Goal: Task Accomplishment & Management: Complete application form

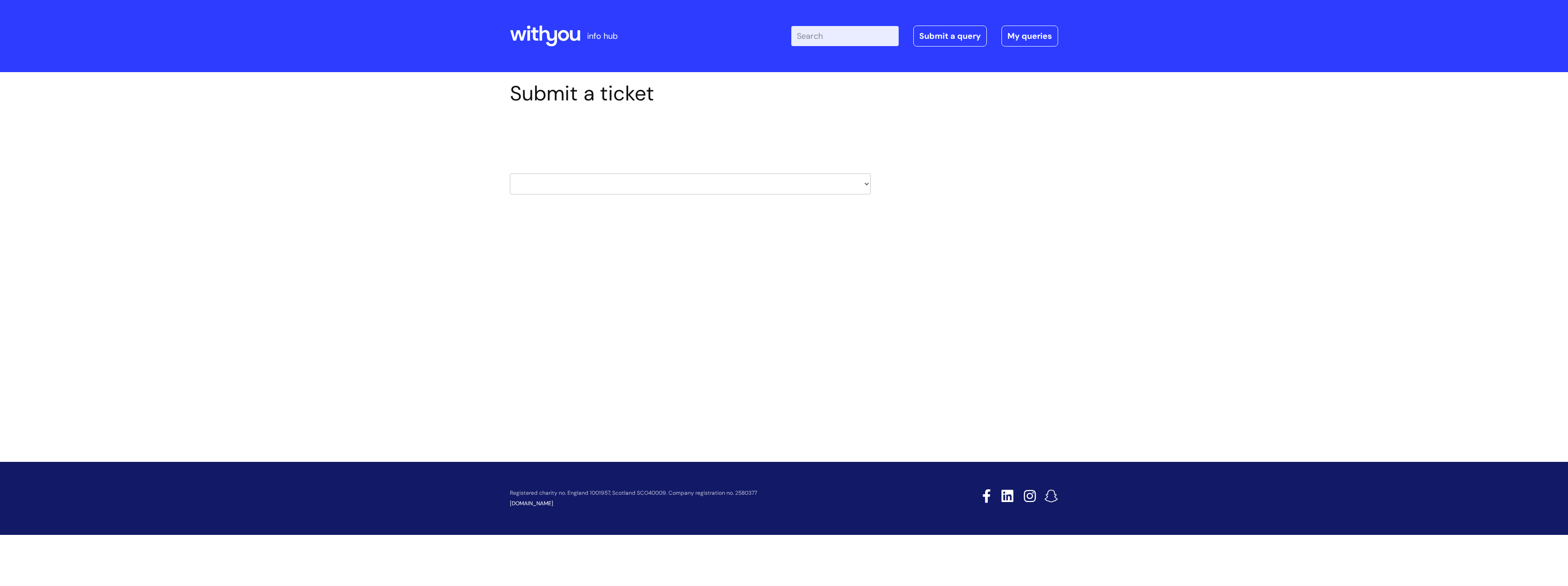
click at [711, 185] on select "HR / People IT and Support Clinical Drug Alerts Finance Accounts Data Support T…" at bounding box center [690, 184] width 361 height 21
select select "recruitment"
click at [510, 174] on select "HR / People IT and Support Clinical Drug Alerts Finance Accounts Data Support T…" at bounding box center [690, 184] width 361 height 21
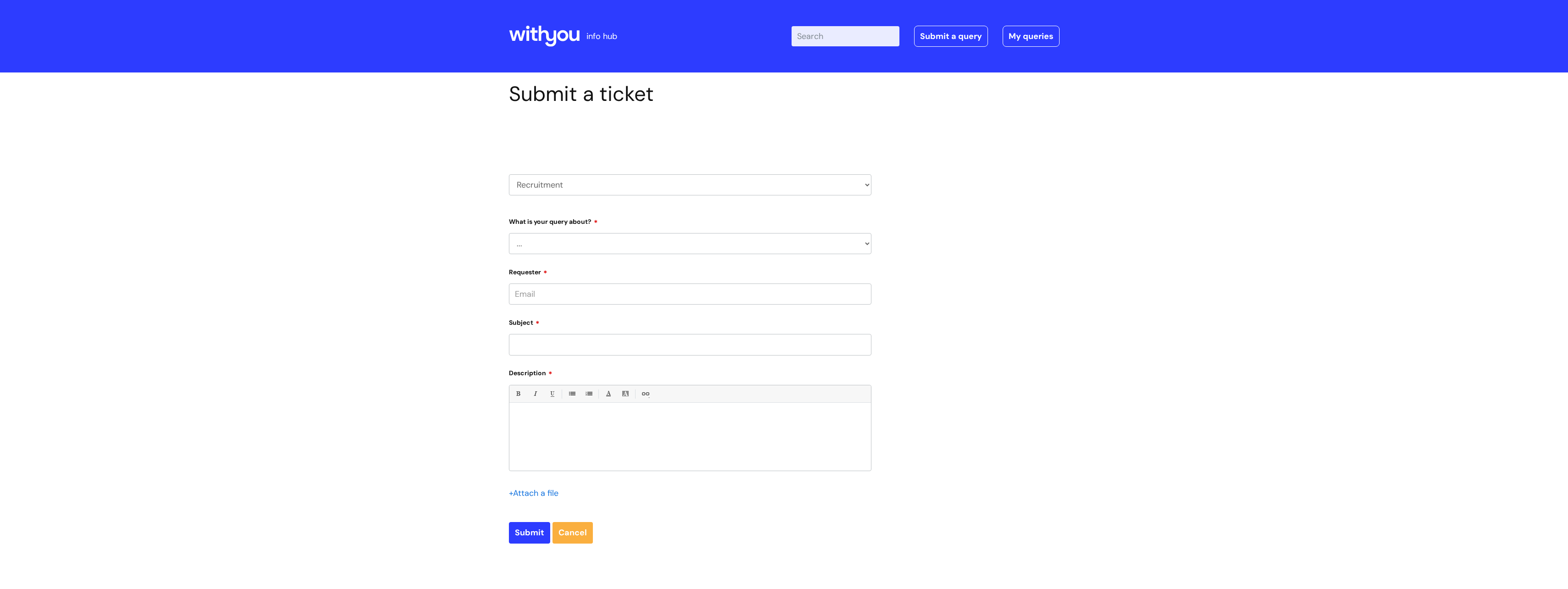
click at [588, 245] on select "... Agencies query General recruitment query Interview query Recruitment system…" at bounding box center [690, 243] width 362 height 21
select select "General recruitment query"
click at [509, 233] on select "... Agencies query General recruitment query Interview query Recruitment system…" at bounding box center [690, 243] width 362 height 21
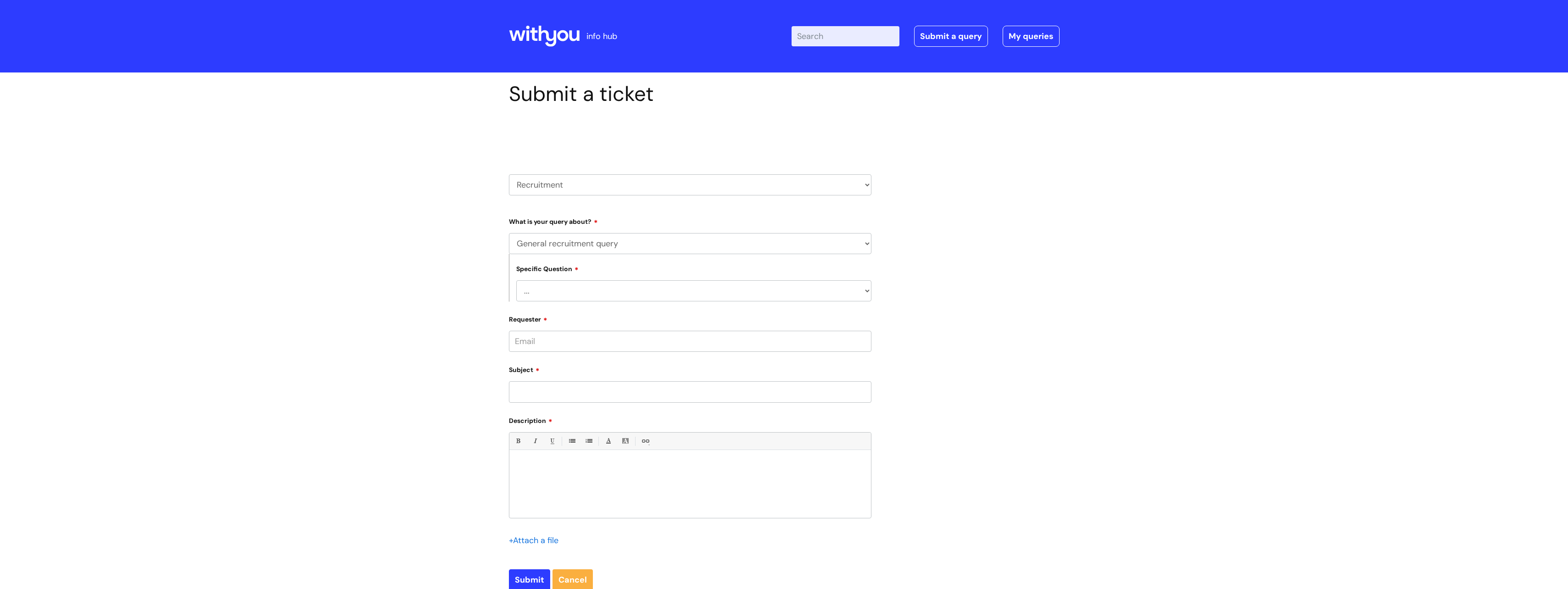
click at [572, 292] on select "... Candidates - external" at bounding box center [693, 291] width 355 height 21
click at [563, 291] on select "... Candidates - external" at bounding box center [693, 291] width 355 height 21
click at [564, 337] on input "Requester" at bounding box center [690, 341] width 362 height 21
type input "sam.woods@nelincs.gov.uk"
click at [579, 394] on input "Subject" at bounding box center [690, 392] width 362 height 21
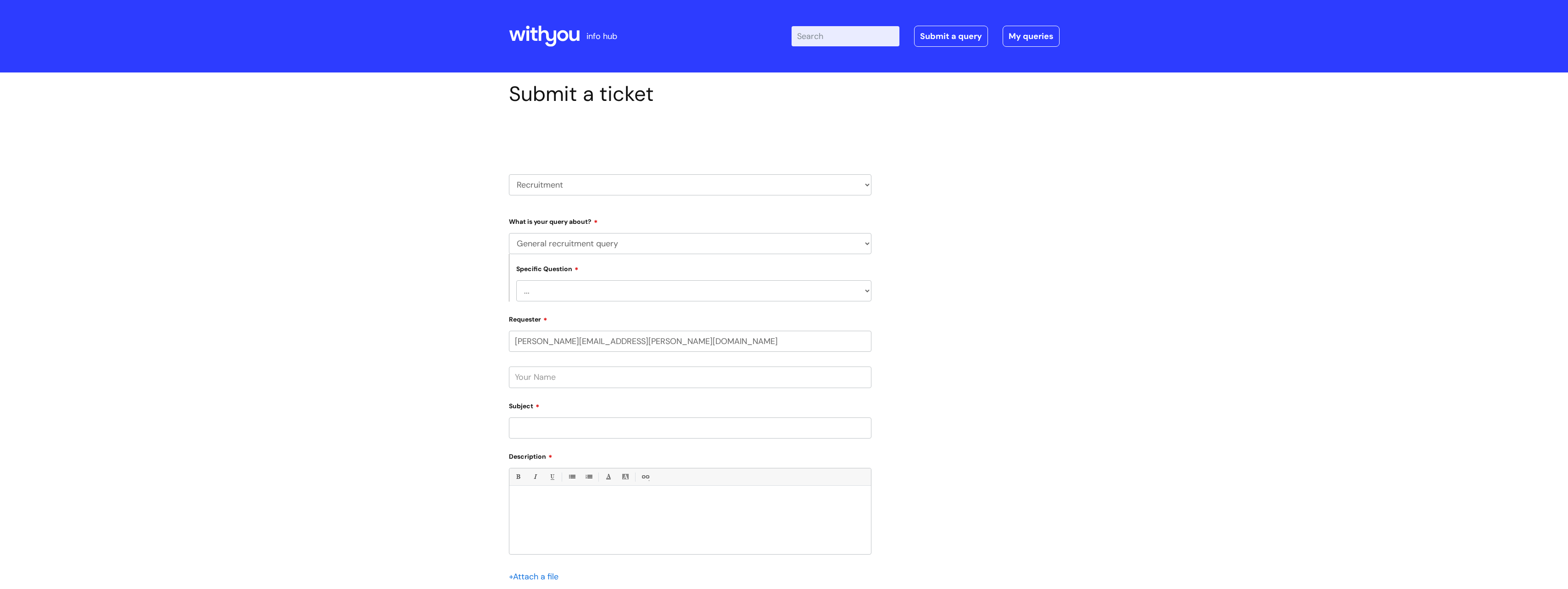
click at [619, 383] on input "text" at bounding box center [690, 377] width 362 height 21
type input "Sam Woods"
type input "Enhanced Reference Request - Sirah King"
click at [556, 488] on div "Bold (Ctrl-B) Italic (Ctrl-I) Underline(Ctrl-U) • Unordered List (Ctrl-Shift-7)…" at bounding box center [690, 511] width 362 height 86
click at [556, 493] on div at bounding box center [691, 523] width 362 height 63
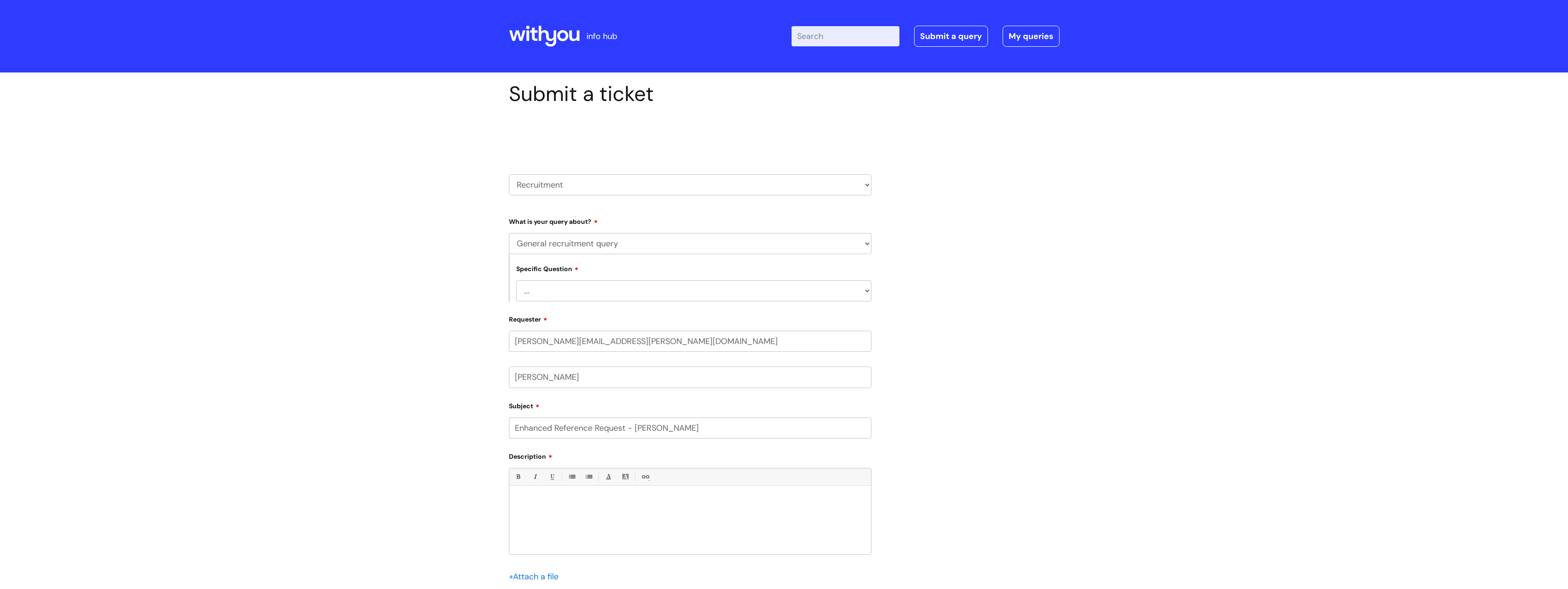
click at [544, 496] on div at bounding box center [691, 523] width 362 height 63
paste div
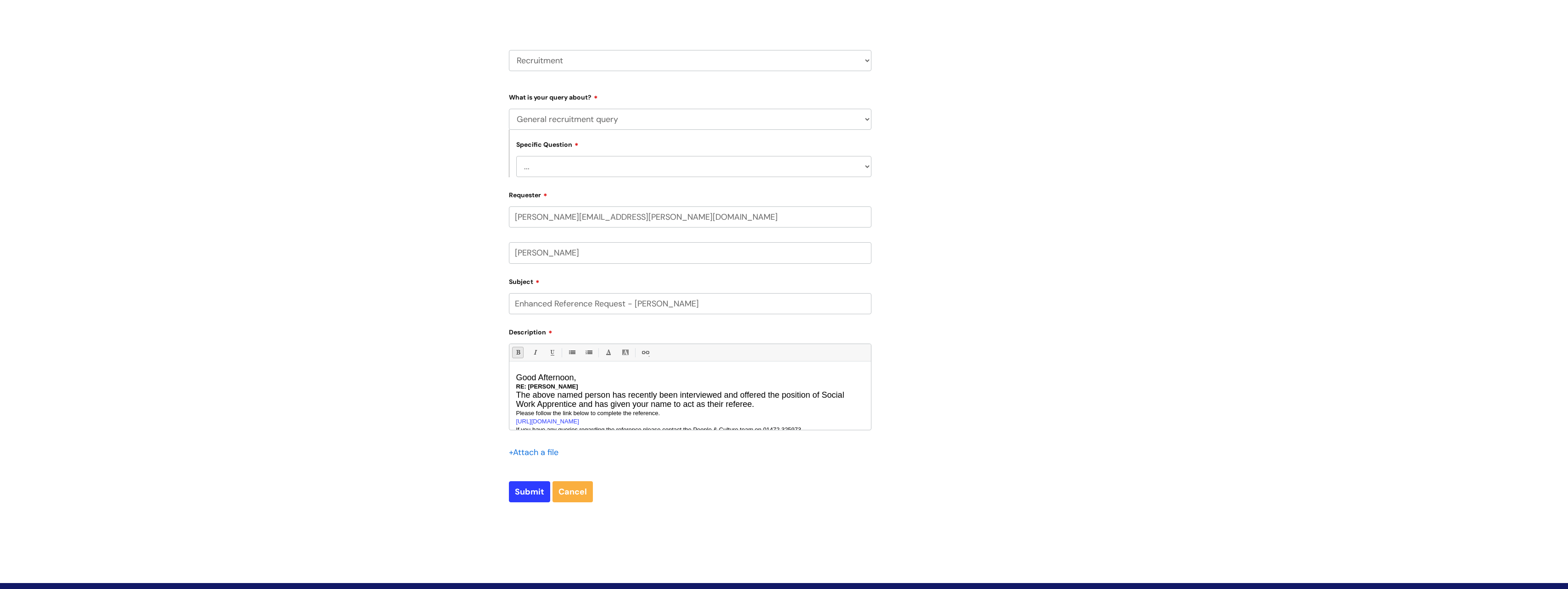
scroll to position [138, 0]
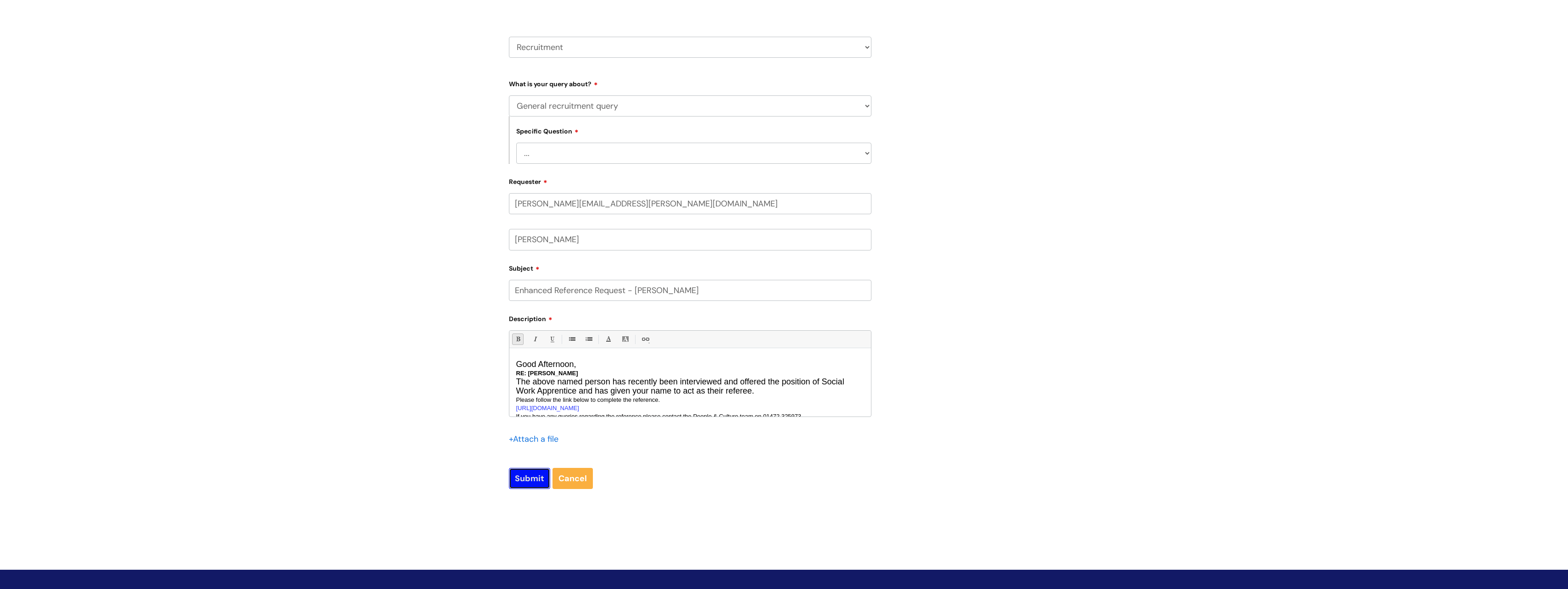
click at [535, 474] on input "Submit" at bounding box center [529, 479] width 41 height 21
click at [582, 162] on select "... Candidates - external" at bounding box center [693, 153] width 355 height 21
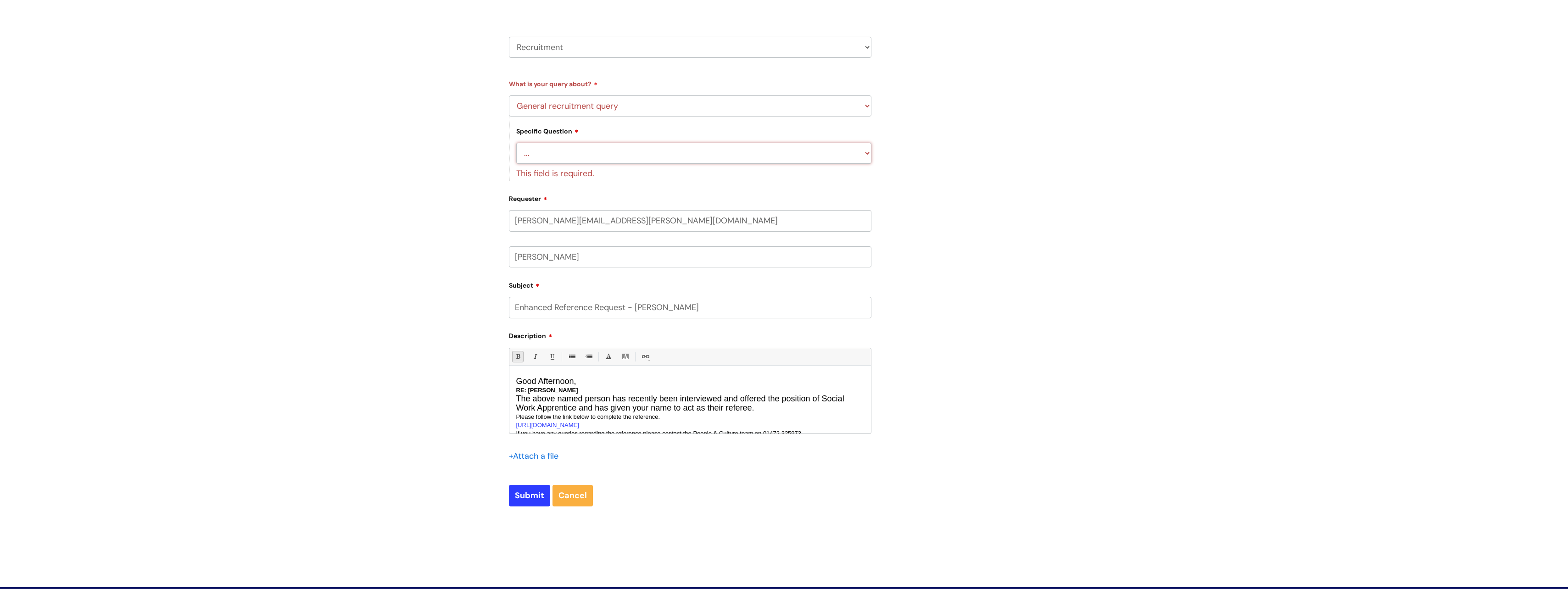
select select "Candidates - external"
click at [516, 143] on select "... Candidates - external" at bounding box center [693, 153] width 355 height 21
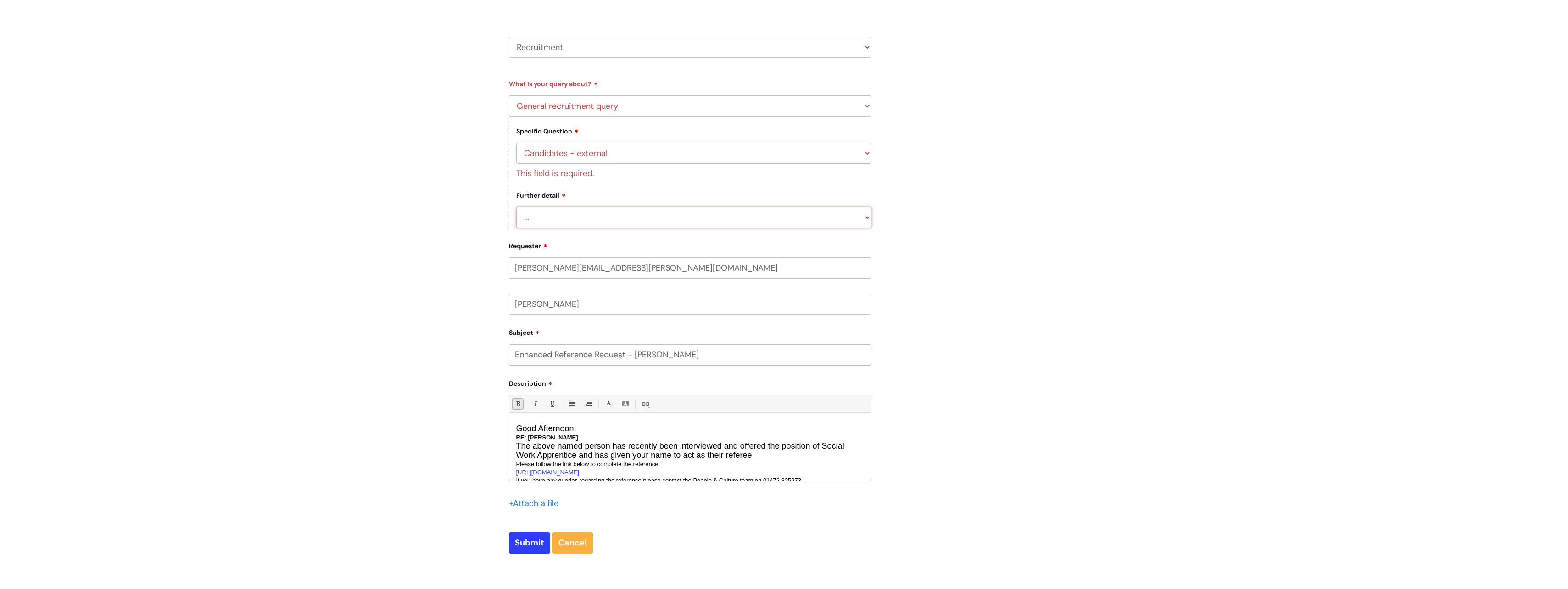
click at [550, 211] on select "... Information on or help with application process More information about a va…" at bounding box center [693, 218] width 355 height 21
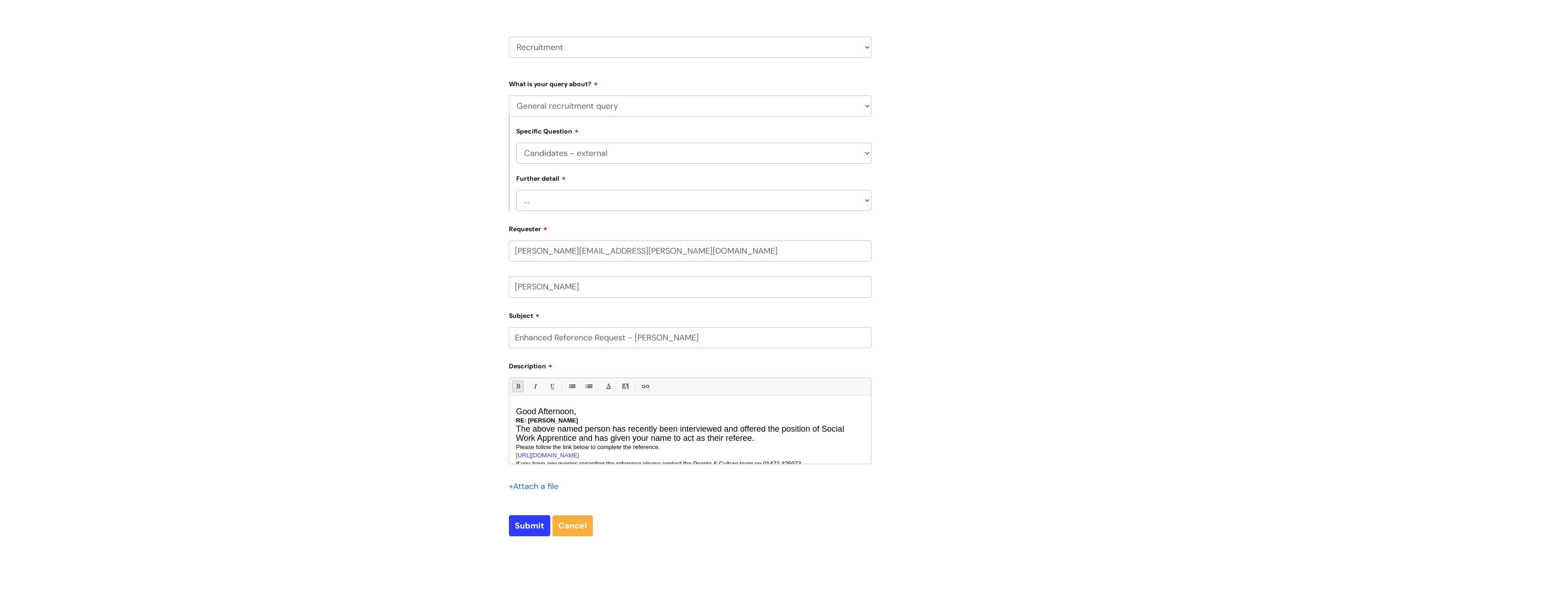
click at [454, 209] on div "Submit a ticket Select issue type HR / People IT and Support Clinical Drug Aler…" at bounding box center [784, 262] width 1568 height 655
click at [598, 156] on select "... Candidates - external" at bounding box center [693, 153] width 355 height 21
click at [600, 110] on select "... Agencies query General recruitment query Interview query Recruitment system…" at bounding box center [690, 106] width 362 height 21
click at [509, 95] on select "... Agencies query General recruitment query Interview query Recruitment system…" at bounding box center [690, 106] width 362 height 21
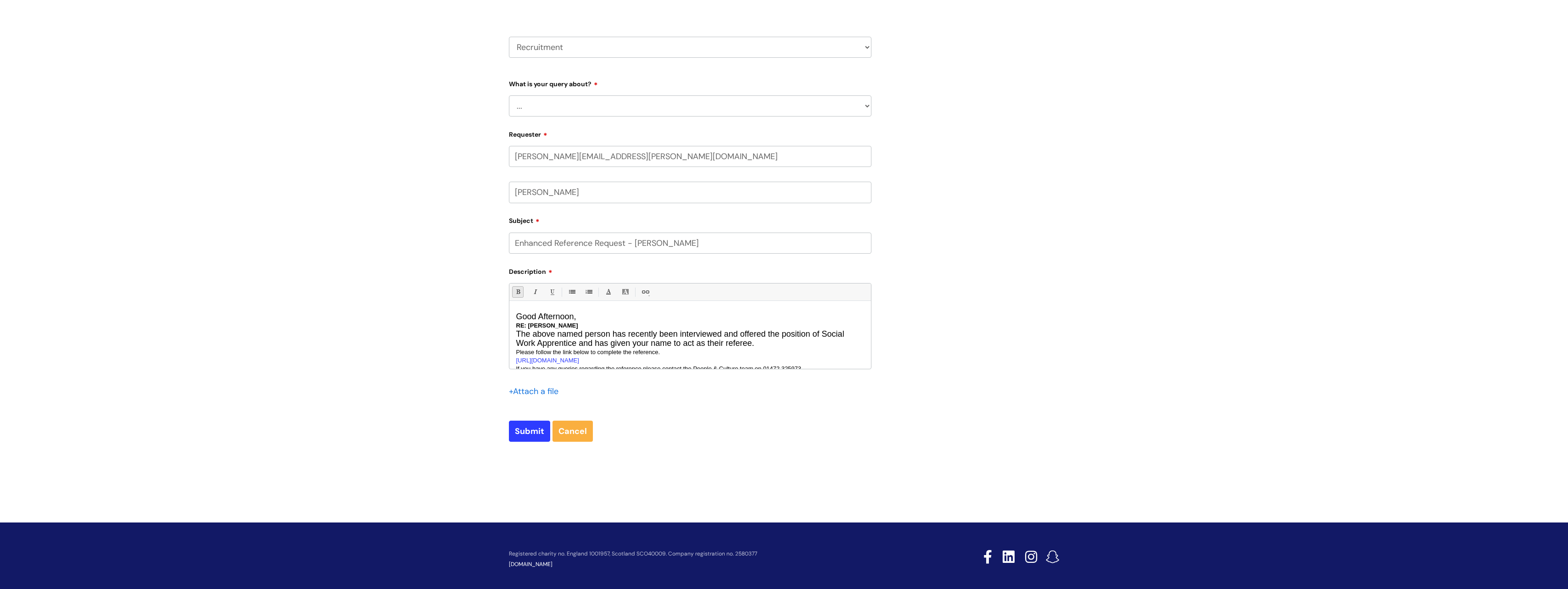
click at [565, 109] on select "... Agencies query General recruitment query Interview query Recruitment system…" at bounding box center [690, 106] width 362 height 21
click at [501, 148] on div "Submit a ticket Select issue type HR / People IT and Support Clinical Drug Aler…" at bounding box center [784, 214] width 1568 height 560
click at [572, 113] on select "... Agencies query General recruitment query Interview query Recruitment system…" at bounding box center [690, 106] width 362 height 21
select select "Recruitment update request"
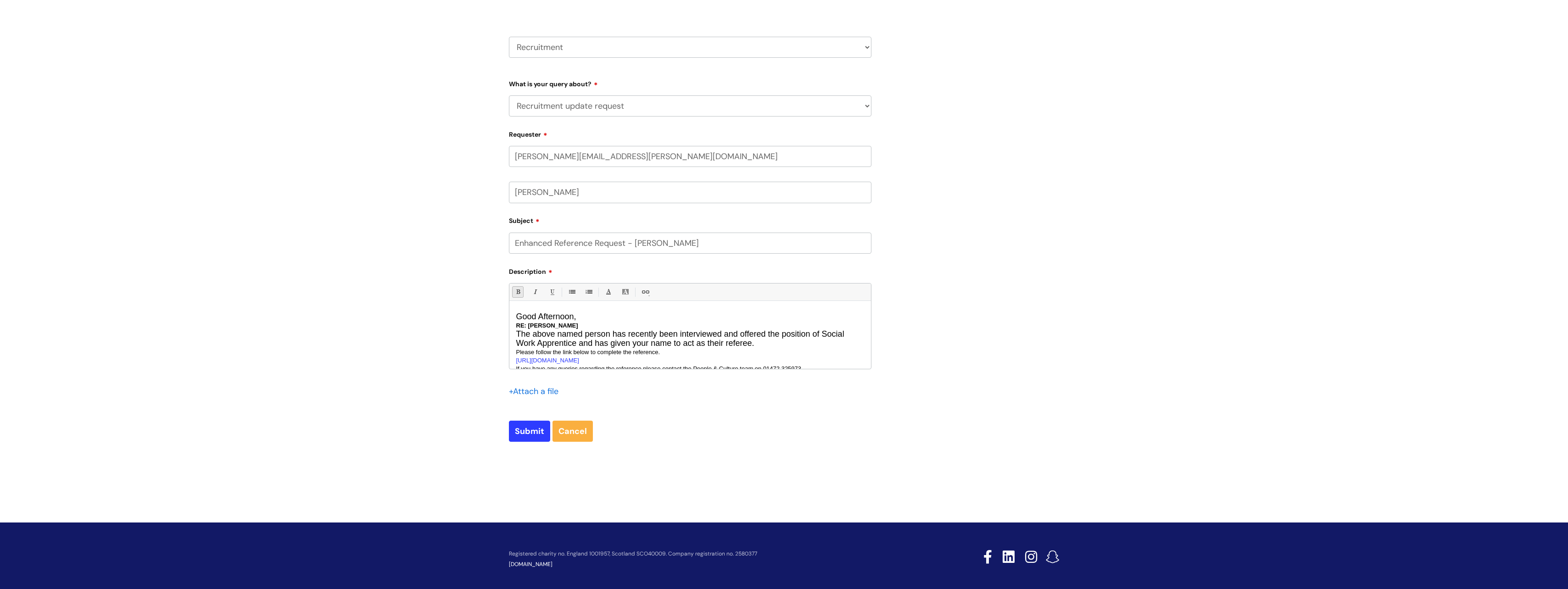
click at [509, 95] on select "... Agencies query General recruitment query Interview query Recruitment system…" at bounding box center [690, 106] width 362 height 21
select select
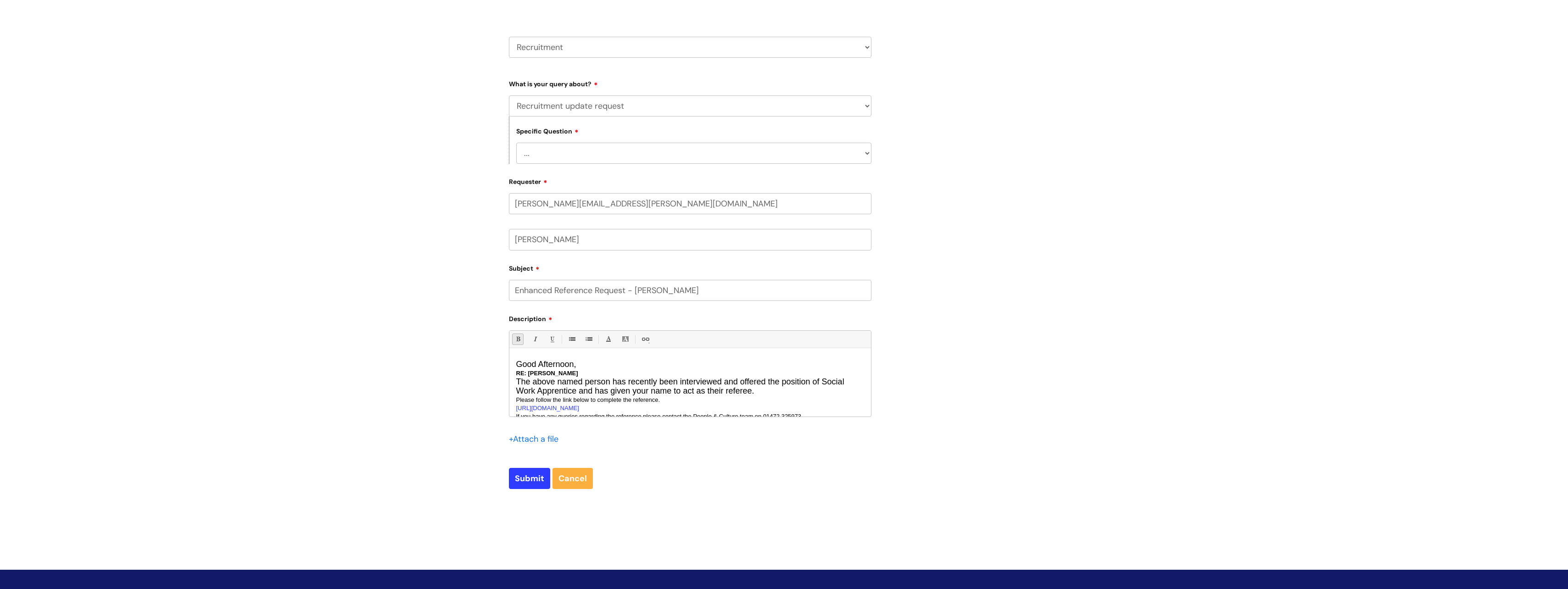
click at [616, 160] on select "... Adverts Onboarding" at bounding box center [693, 153] width 355 height 21
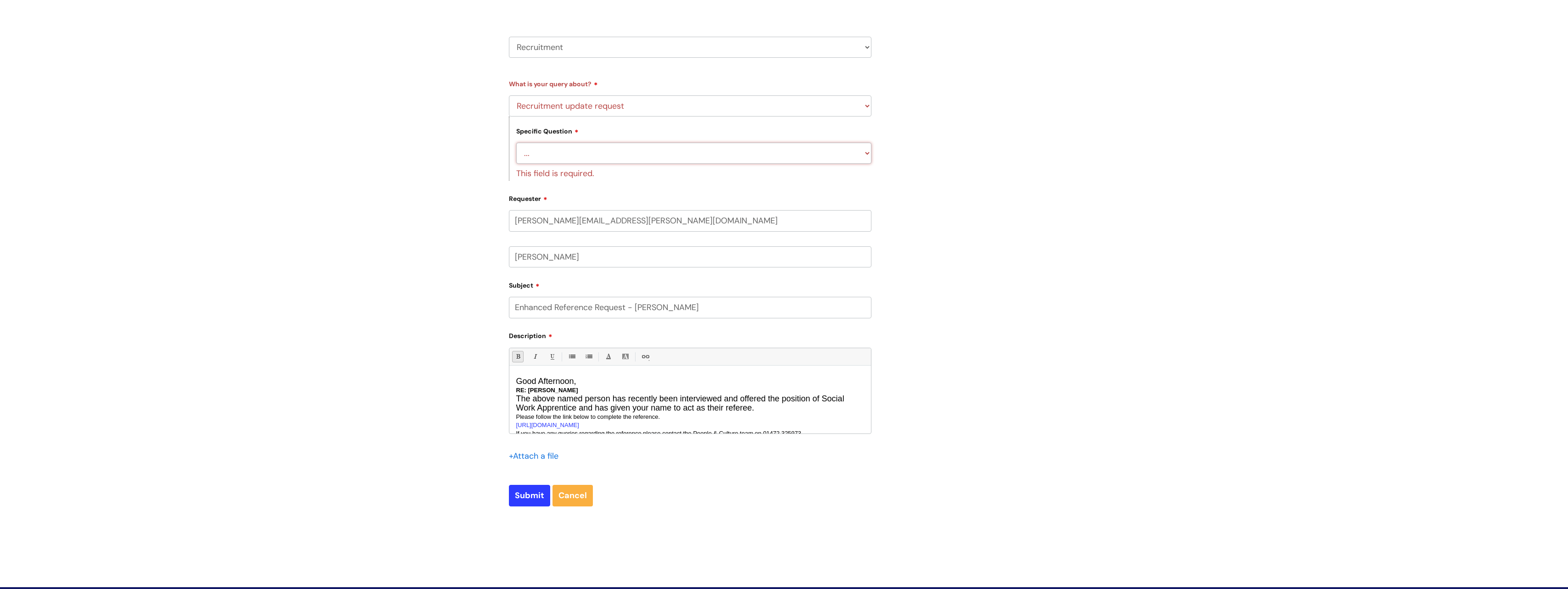
click at [616, 152] on select "... Adverts Onboarding" at bounding box center [693, 153] width 355 height 21
click at [601, 109] on select "... Agencies query General recruitment query Interview query Recruitment system…" at bounding box center [690, 106] width 362 height 21
click at [509, 95] on select "... Agencies query General recruitment query Interview query Recruitment system…" at bounding box center [690, 106] width 362 height 21
click at [586, 145] on select "... Smart Recruit Online" at bounding box center [693, 153] width 355 height 21
click at [586, 149] on select "... Smart Recruit Online" at bounding box center [693, 153] width 355 height 21
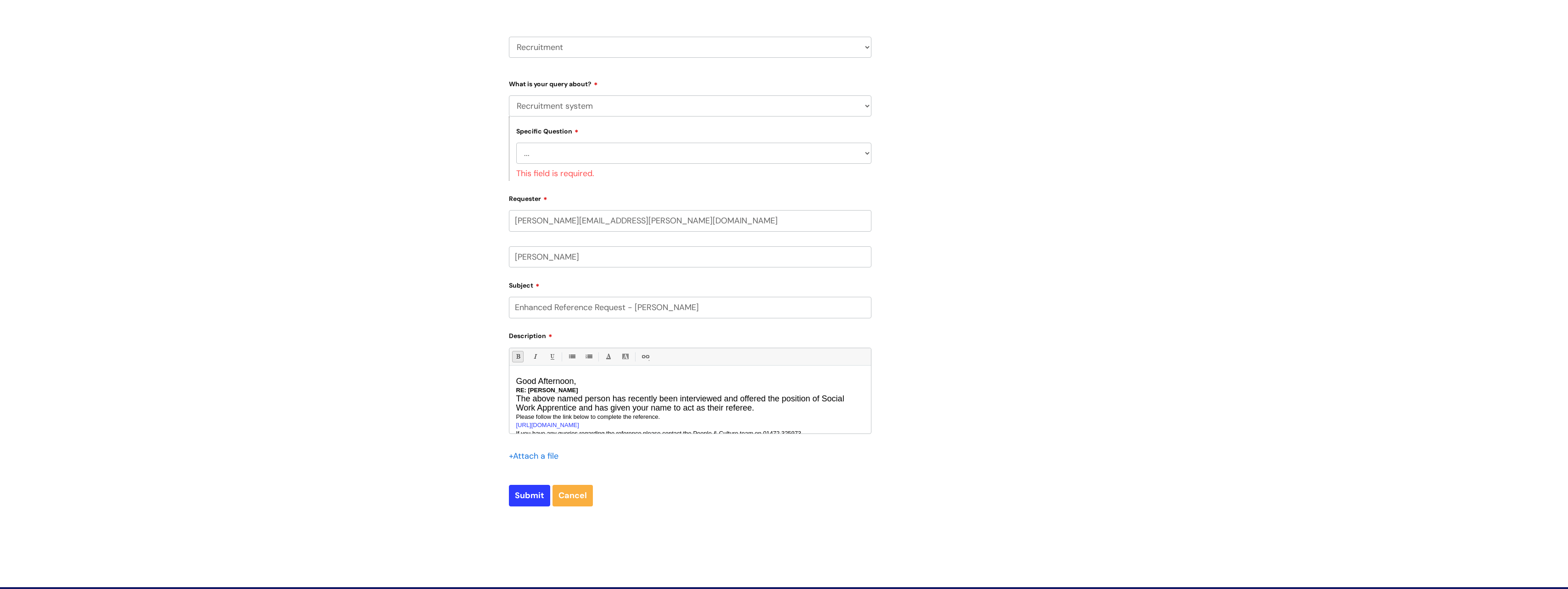
click at [588, 115] on select "... Agencies query General recruitment query Interview query Recruitment system…" at bounding box center [690, 106] width 362 height 21
click at [509, 95] on select "... Agencies query General recruitment query Interview query Recruitment system…" at bounding box center [690, 106] width 362 height 21
click at [581, 150] on select "... Preferred Supplier List" at bounding box center [693, 153] width 355 height 21
drag, startPoint x: 581, startPoint y: 150, endPoint x: 585, endPoint y: 134, distance: 16.5
click at [581, 150] on select "... Preferred Supplier List" at bounding box center [693, 153] width 355 height 21
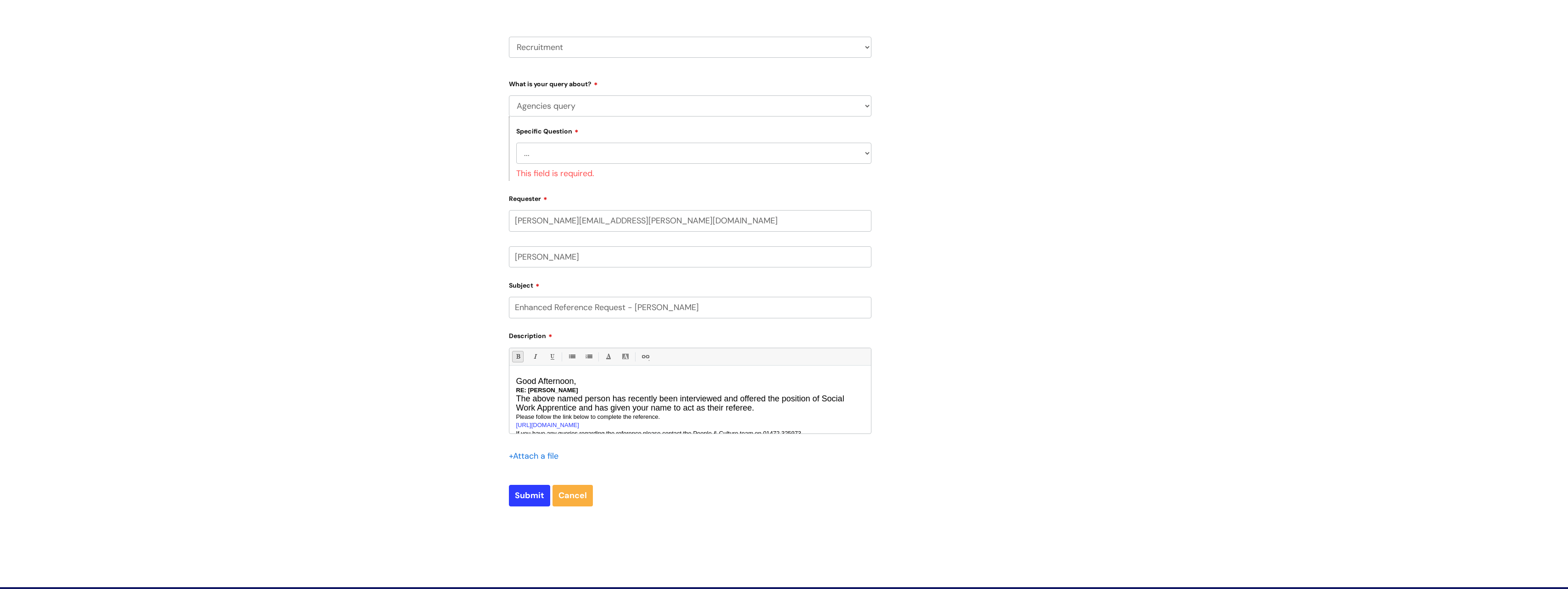
click at [586, 112] on select "... Agencies query General recruitment query Interview query Recruitment system…" at bounding box center [690, 106] width 362 height 21
select select "General recruitment query"
click at [509, 95] on select "... Agencies query General recruitment query Interview query Recruitment system…" at bounding box center [690, 106] width 362 height 21
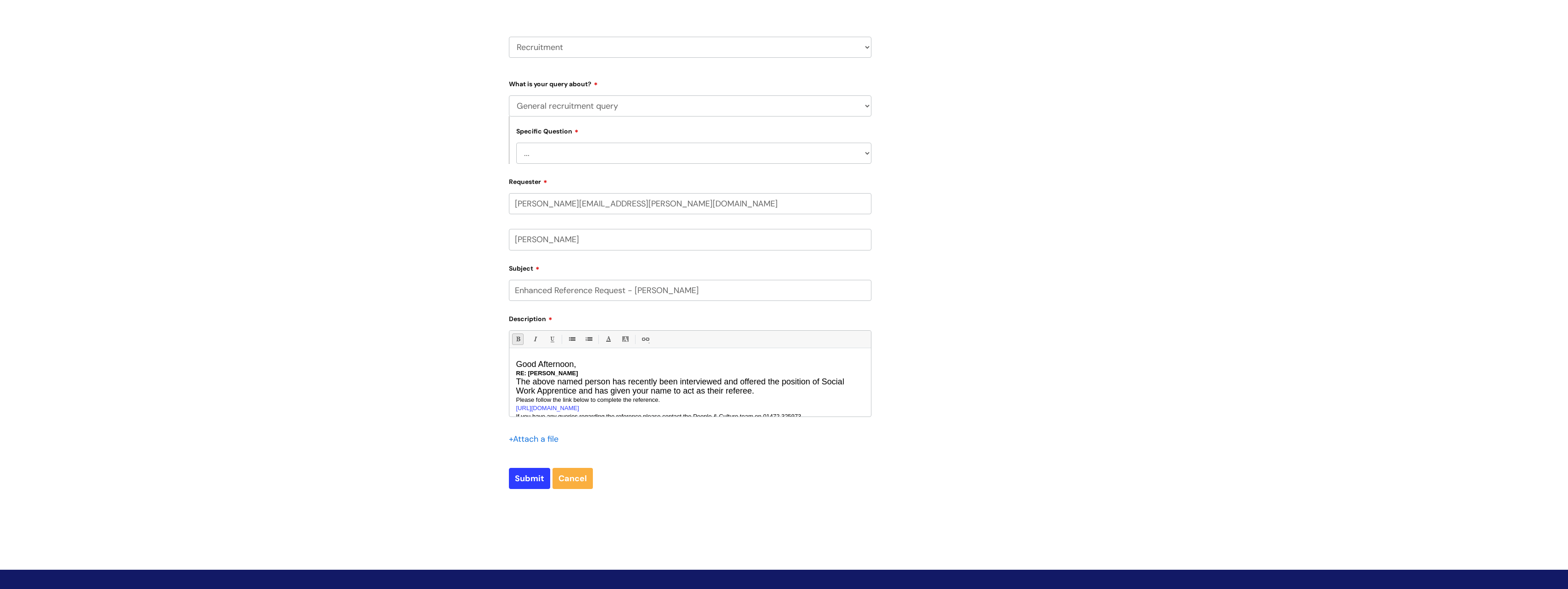
click at [590, 147] on select "... Candidates - external" at bounding box center [693, 153] width 355 height 21
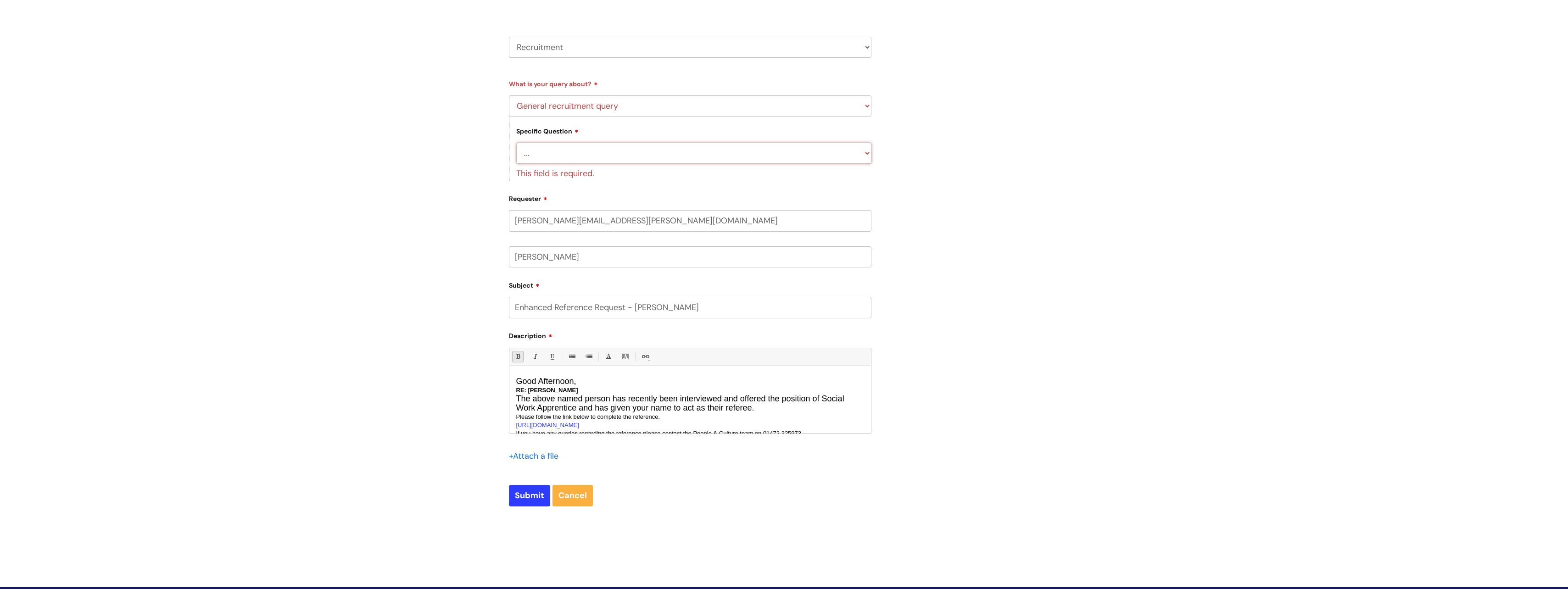
select select "Candidates - external"
click at [516, 143] on select "... Candidates - external" at bounding box center [693, 153] width 355 height 21
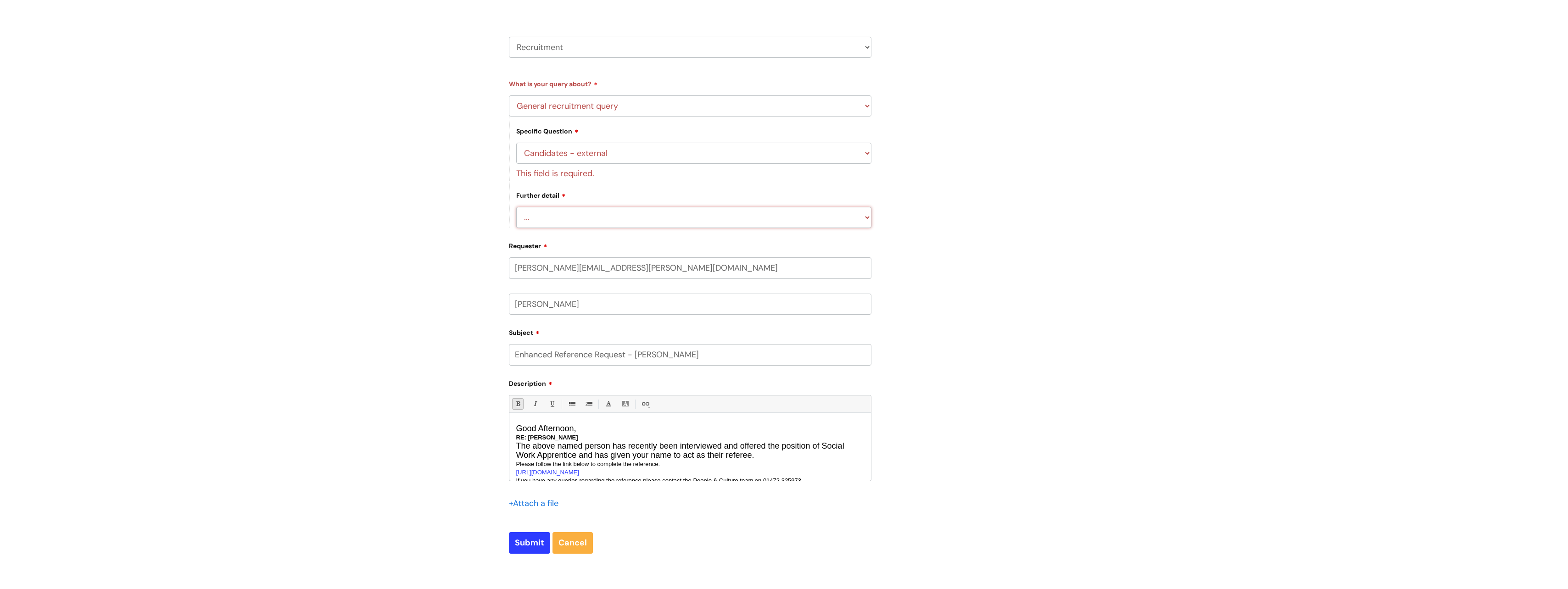
click at [597, 218] on form "Type Of Request ... Accounts (Finance) Alerts! (For clinical team) Data Protect…" at bounding box center [690, 315] width 362 height 478
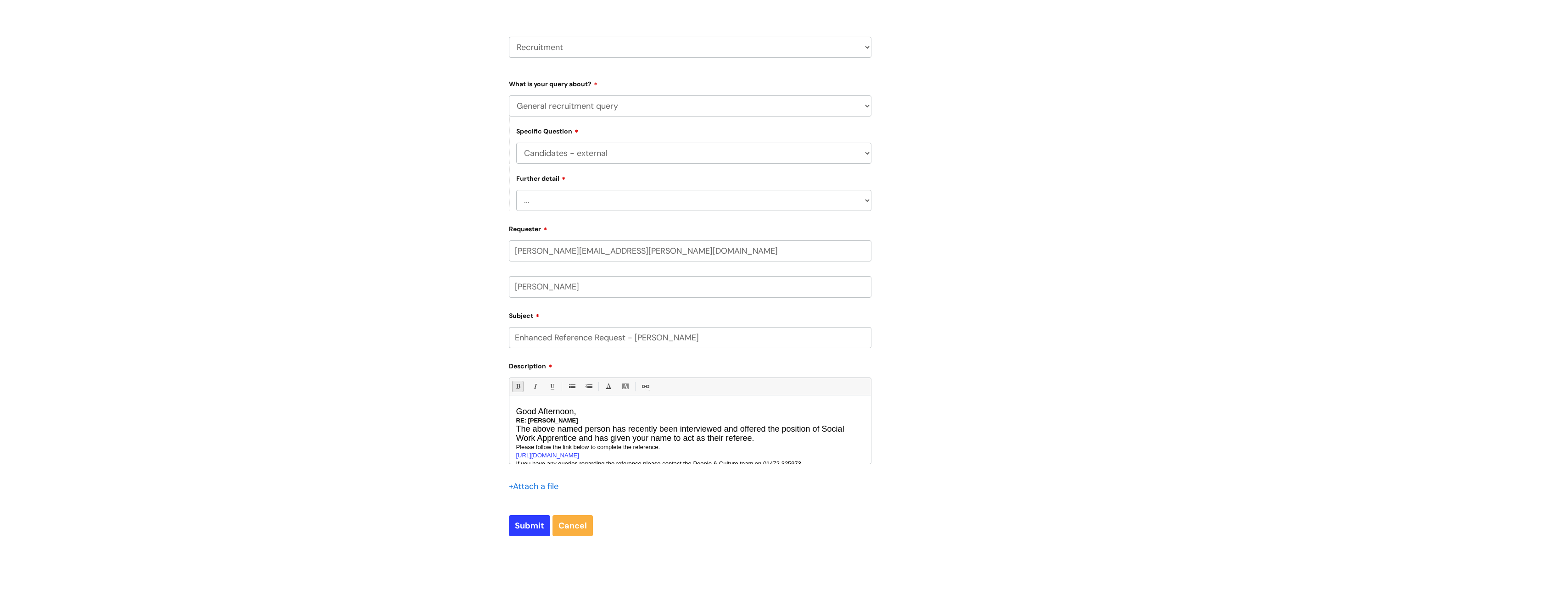
click at [516, 190] on select "... Information on or help with application process More information about a va…" at bounding box center [693, 200] width 355 height 21
click at [599, 109] on select "... Agencies query General recruitment query Interview query Recruitment system…" at bounding box center [690, 106] width 362 height 21
select select
click at [509, 95] on select "... Agencies query General recruitment query Interview query Recruitment system…" at bounding box center [690, 106] width 362 height 21
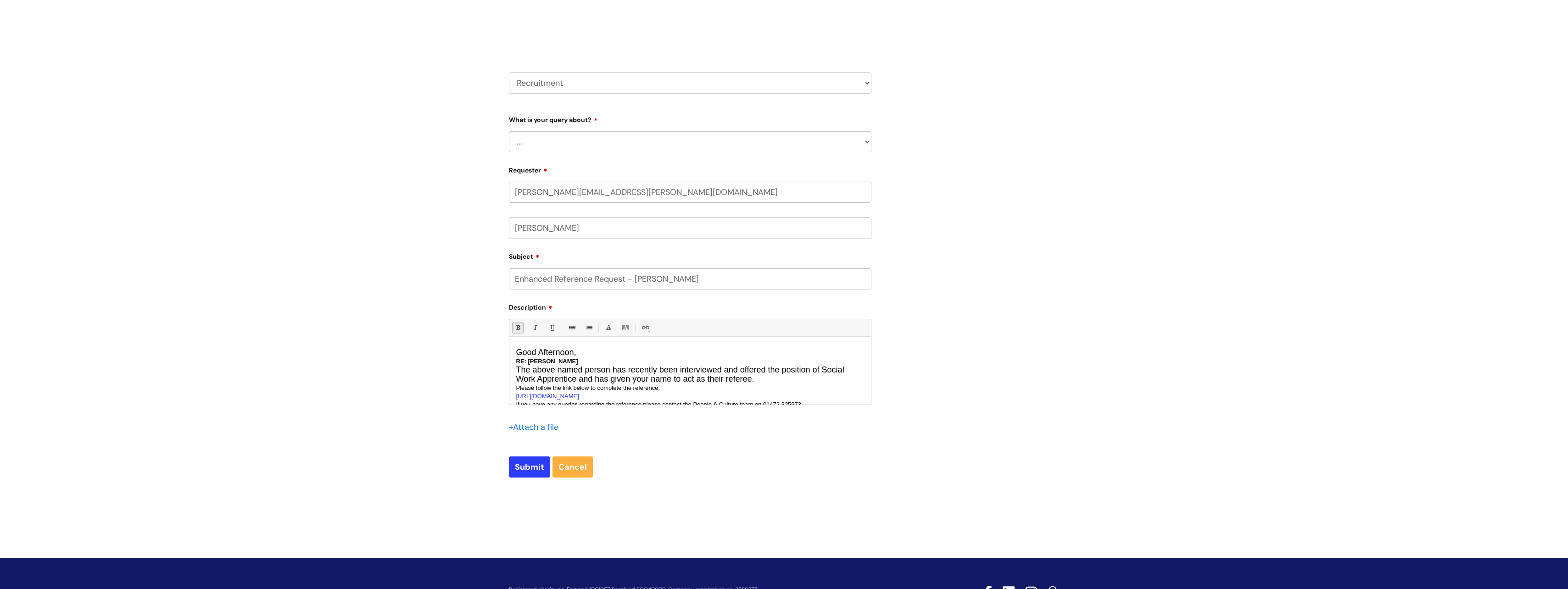
scroll to position [92, 0]
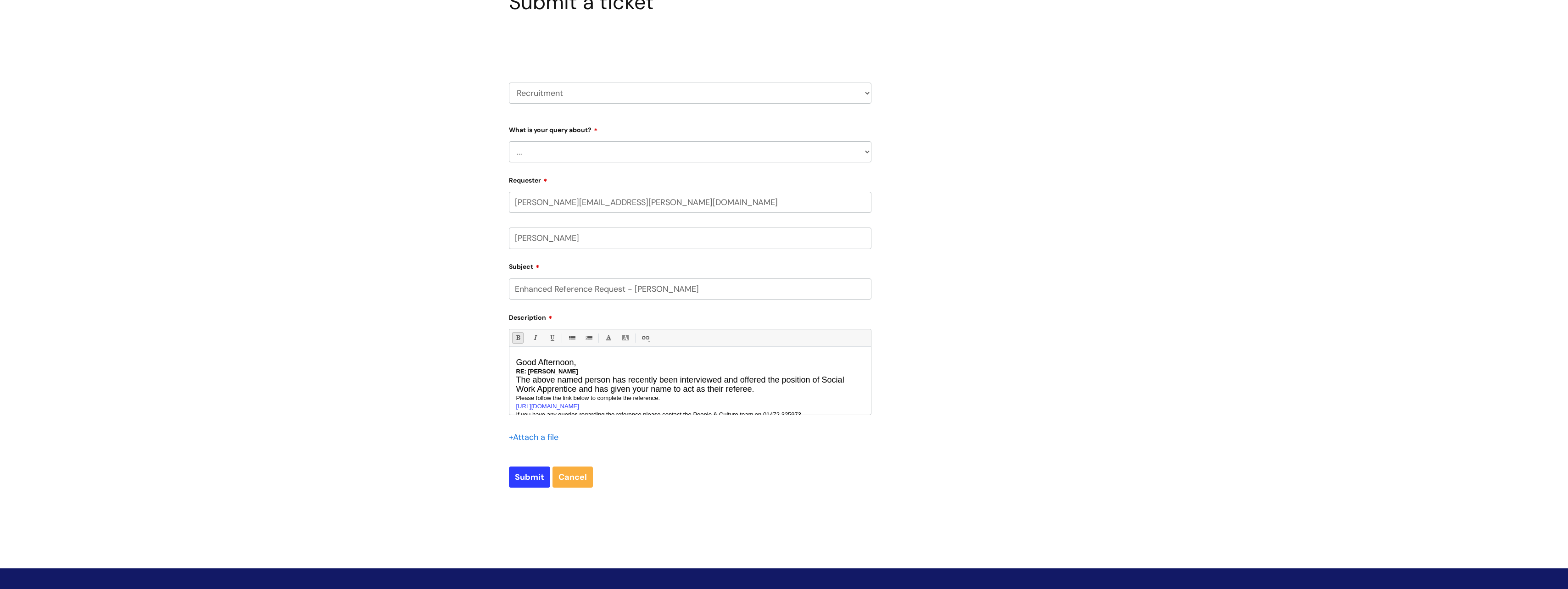
click at [624, 104] on div "Select issue type HR / People IT and Support Clinical Drug Alerts Finance Accou…" at bounding box center [690, 70] width 362 height 95
click at [626, 100] on select "HR / People IT and Support Clinical Drug Alerts Finance Accounts Data Support T…" at bounding box center [690, 93] width 362 height 21
select select "hr_/_people"
click at [509, 83] on select "HR / People IT and Support Clinical Drug Alerts Finance Accounts Data Support T…" at bounding box center [690, 93] width 362 height 21
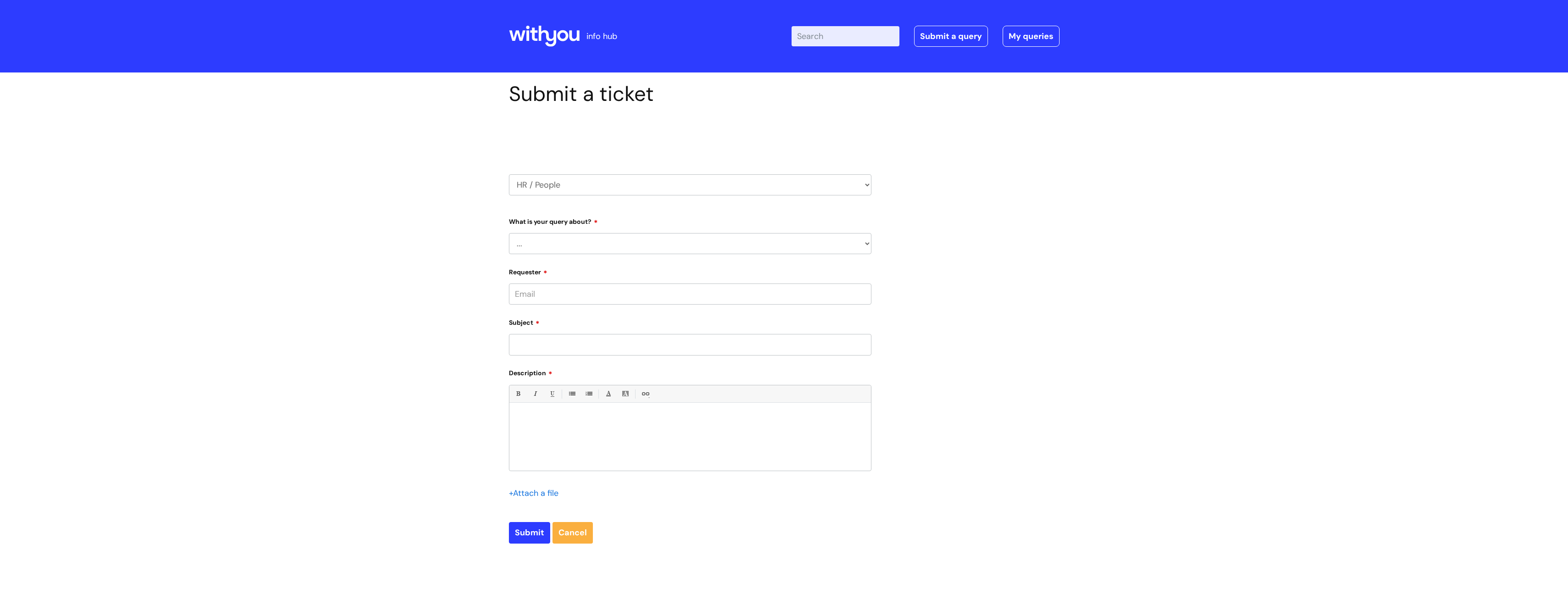
click at [572, 156] on div "HR / People IT and Support Clinical Drug Alerts Finance Accounts Data Support T…" at bounding box center [690, 173] width 362 height 43
click at [587, 232] on div "What is your query about? ... Absence Query Holiday Query Employee change reque…" at bounding box center [690, 234] width 362 height 41
click at [590, 248] on select "... Absence Query Holiday Query Employee change request General HR Query iTrent…" at bounding box center [690, 243] width 362 height 21
select select "General HR Query"
click at [509, 233] on select "... Absence Query Holiday Query Employee change request General HR Query iTrent…" at bounding box center [690, 243] width 362 height 21
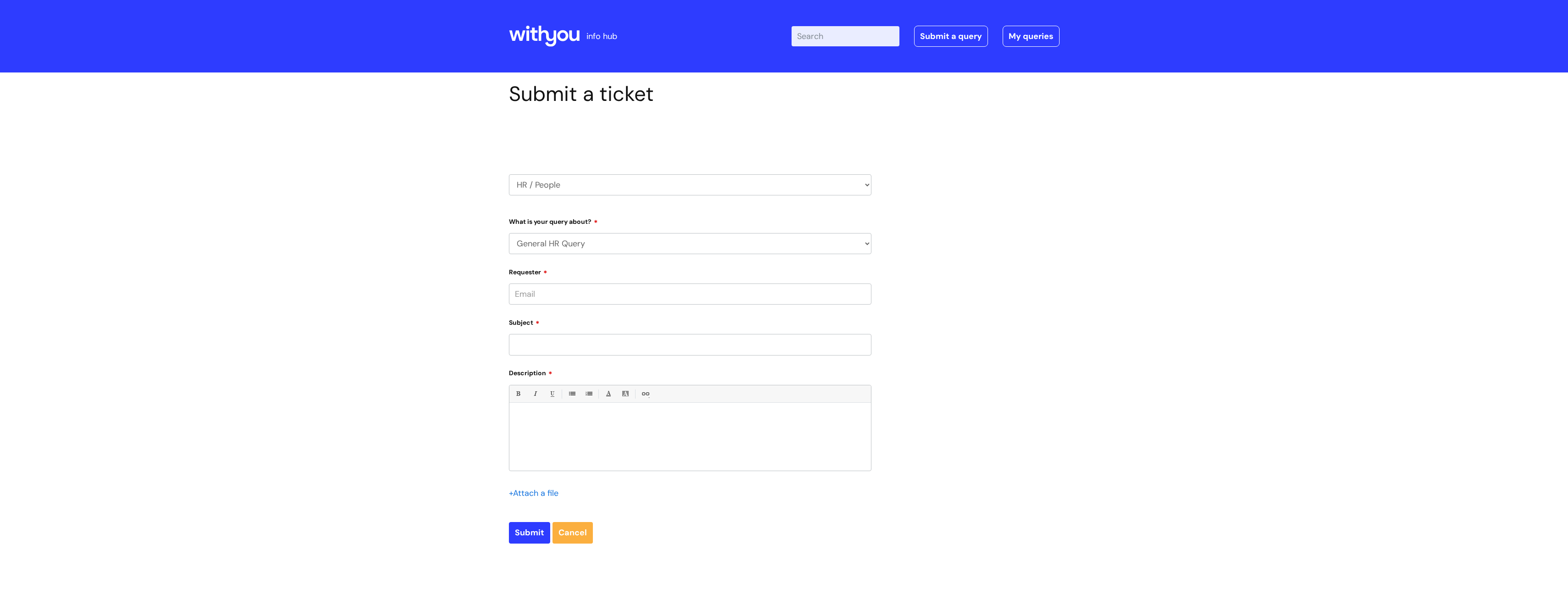
drag, startPoint x: 587, startPoint y: 305, endPoint x: 587, endPoint y: 296, distance: 9.0
click at [587, 305] on input "Requester" at bounding box center [690, 294] width 362 height 21
type input "sam.woods@nelincs.gov.uk"
type input "Enhanced Reference Request - Sirah King"
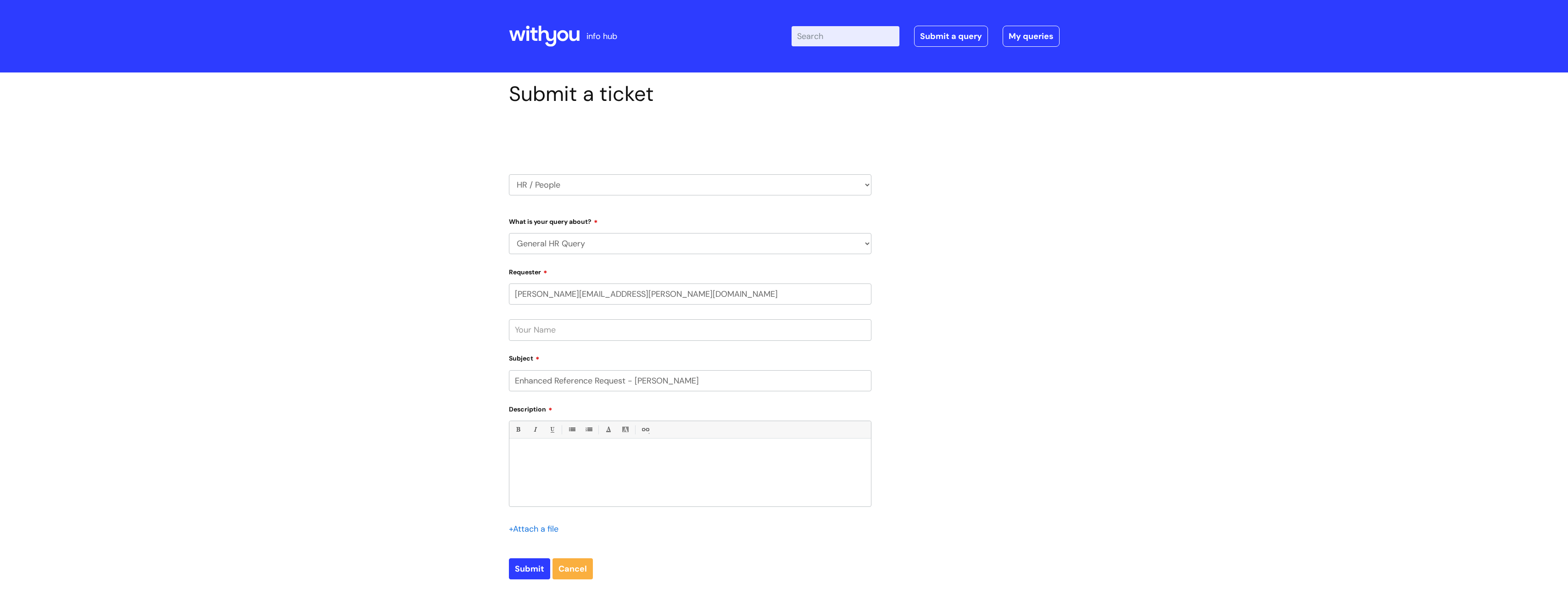
click at [547, 331] on input "text" at bounding box center [690, 330] width 362 height 21
type input "Sam Woods"
click at [555, 449] on div at bounding box center [691, 475] width 362 height 63
click at [534, 454] on p at bounding box center [690, 453] width 347 height 8
paste div
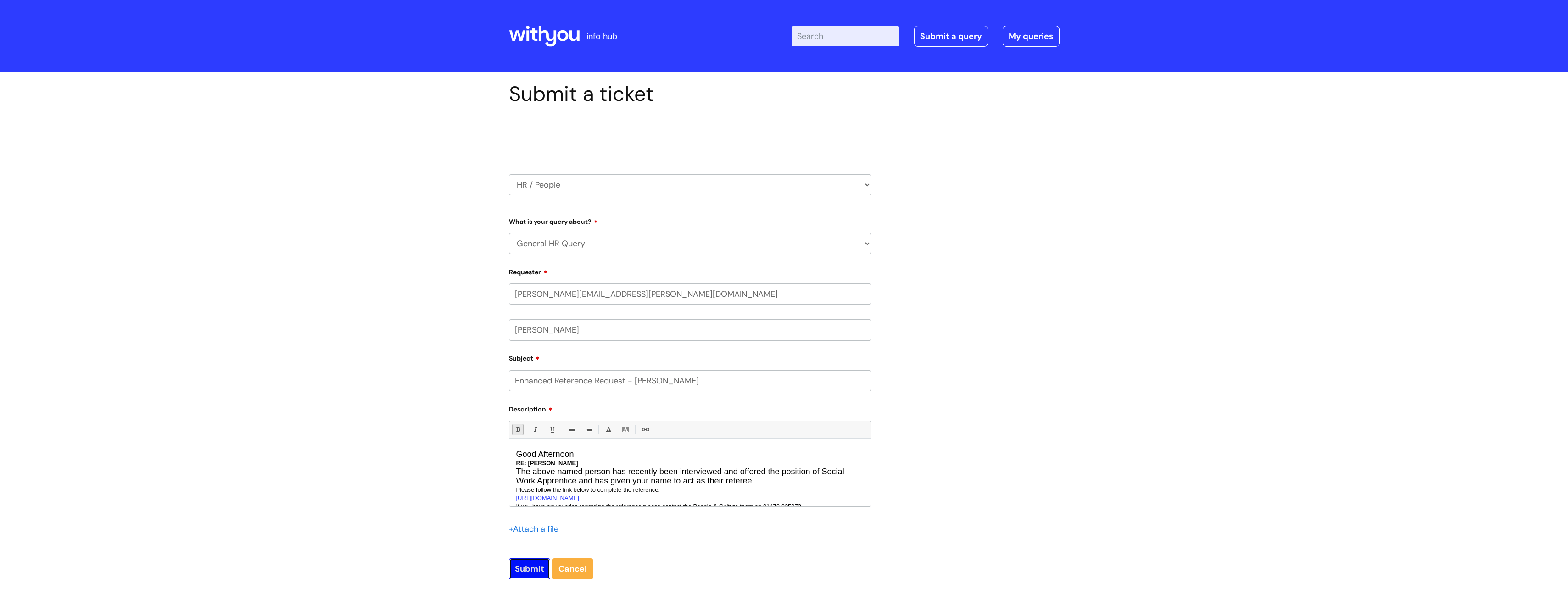
click at [526, 570] on input "Submit" at bounding box center [529, 569] width 41 height 21
type input "Please Wait..."
